Goal: Task Accomplishment & Management: Manage account settings

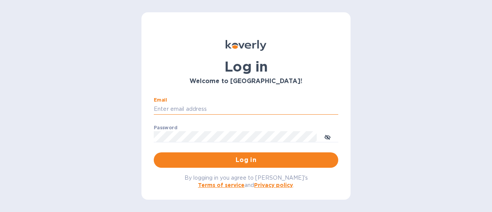
click at [205, 108] on input "Email" at bounding box center [246, 109] width 185 height 12
click at [213, 110] on input "Email" at bounding box center [246, 109] width 185 height 12
type input "[PERSON_NAME][EMAIL_ADDRESS][DOMAIN_NAME]"
click at [244, 158] on span "Log in" at bounding box center [246, 159] width 172 height 9
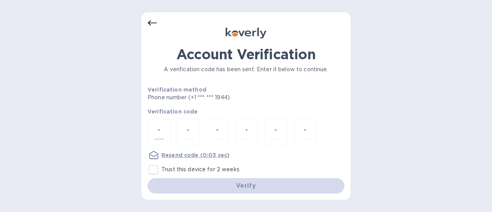
click at [155, 123] on div at bounding box center [159, 131] width 23 height 27
type input "1"
type input "4"
type input "6"
type input "7"
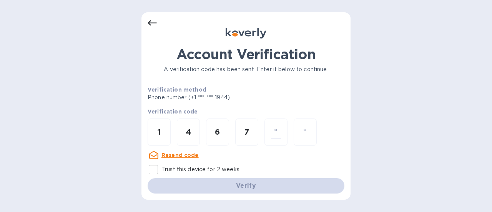
type input "0"
type input "4"
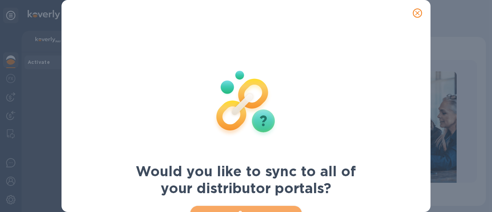
click at [230, 206] on button "Sync" at bounding box center [246, 213] width 112 height 15
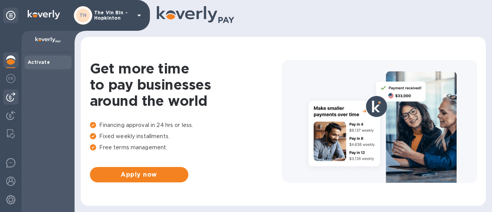
click at [14, 95] on img at bounding box center [10, 96] width 9 height 9
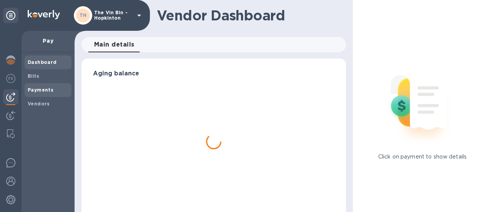
click at [28, 90] on b "Payments" at bounding box center [41, 90] width 26 height 6
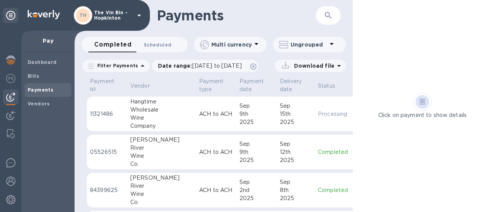
click at [151, 44] on span "Scheduled 0" at bounding box center [158, 45] width 28 height 8
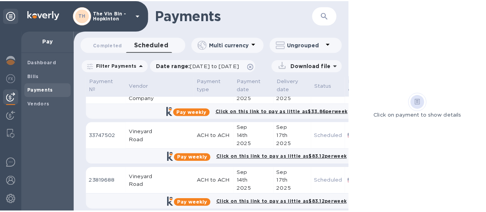
scroll to position [30, 0]
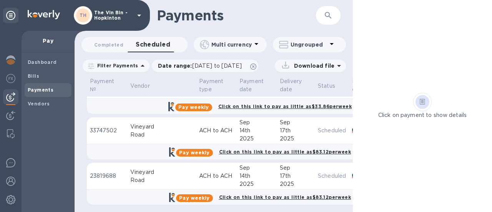
click at [140, 124] on div "Vineyard" at bounding box center [161, 127] width 63 height 8
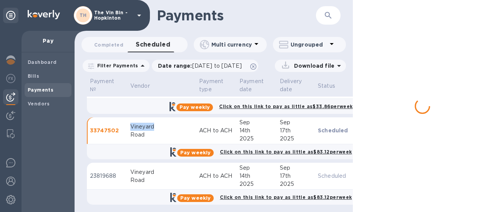
click at [140, 124] on div "Vineyard" at bounding box center [161, 127] width 63 height 8
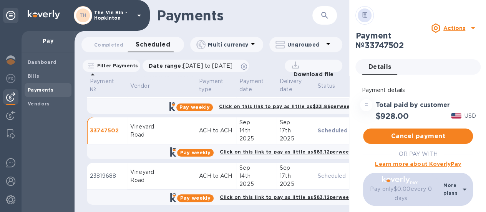
click at [373, 81] on p "Status" at bounding box center [395, 85] width 79 height 8
click at [385, 62] on span "Details 0" at bounding box center [379, 67] width 23 height 11
click at [451, 84] on span "Edit" at bounding box center [455, 88] width 26 height 9
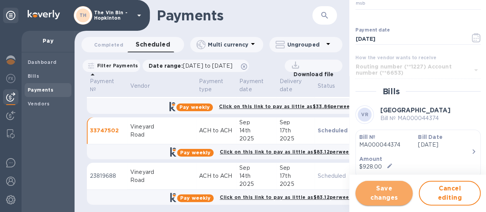
click at [403, 182] on button "Save changes" at bounding box center [384, 193] width 57 height 25
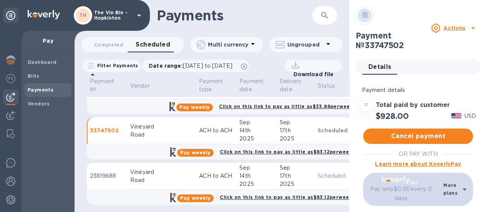
scroll to position [0, 0]
